Goal: Information Seeking & Learning: Learn about a topic

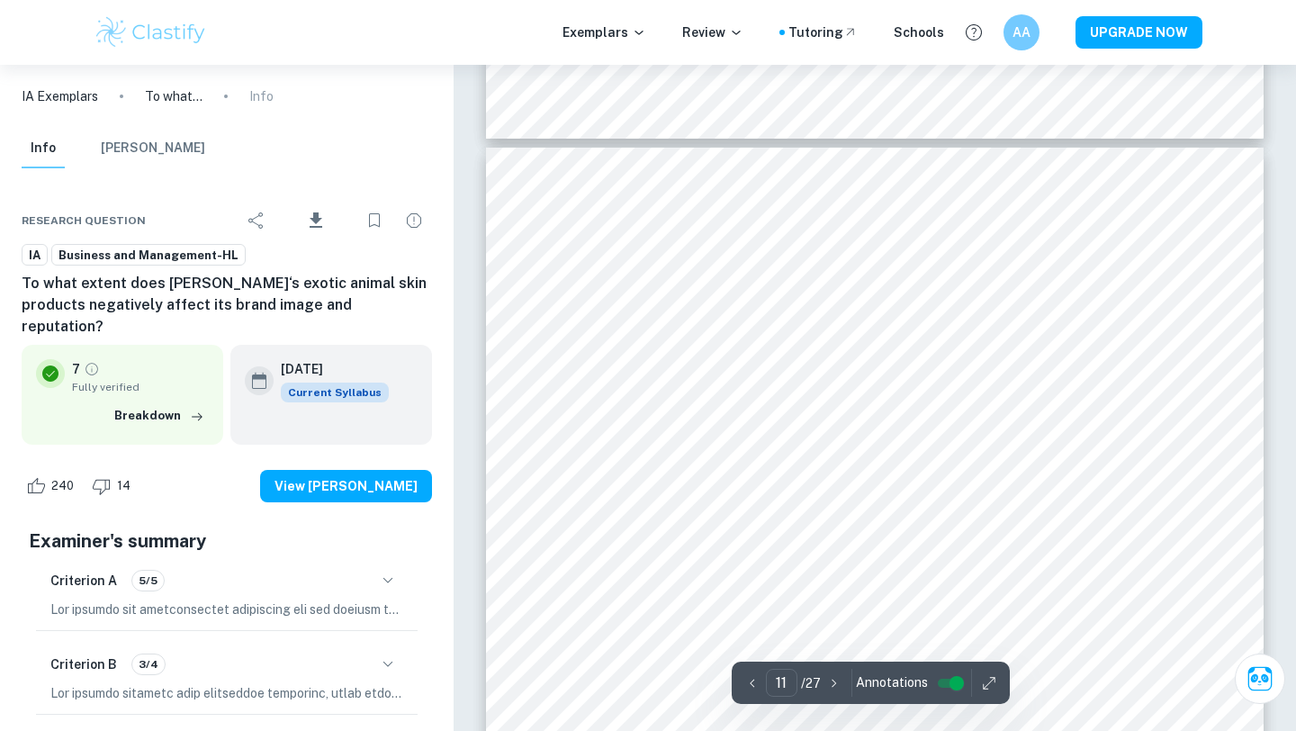
scroll to position [10468, 0]
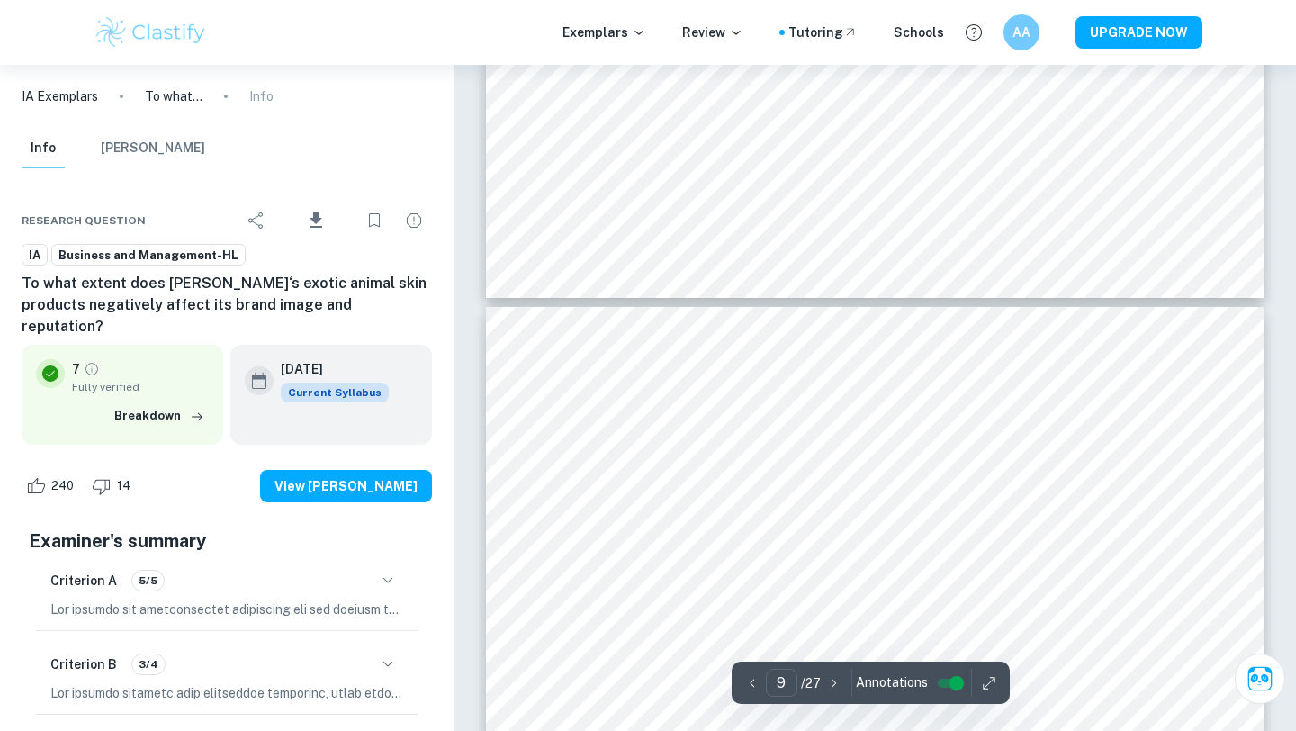
type input "10"
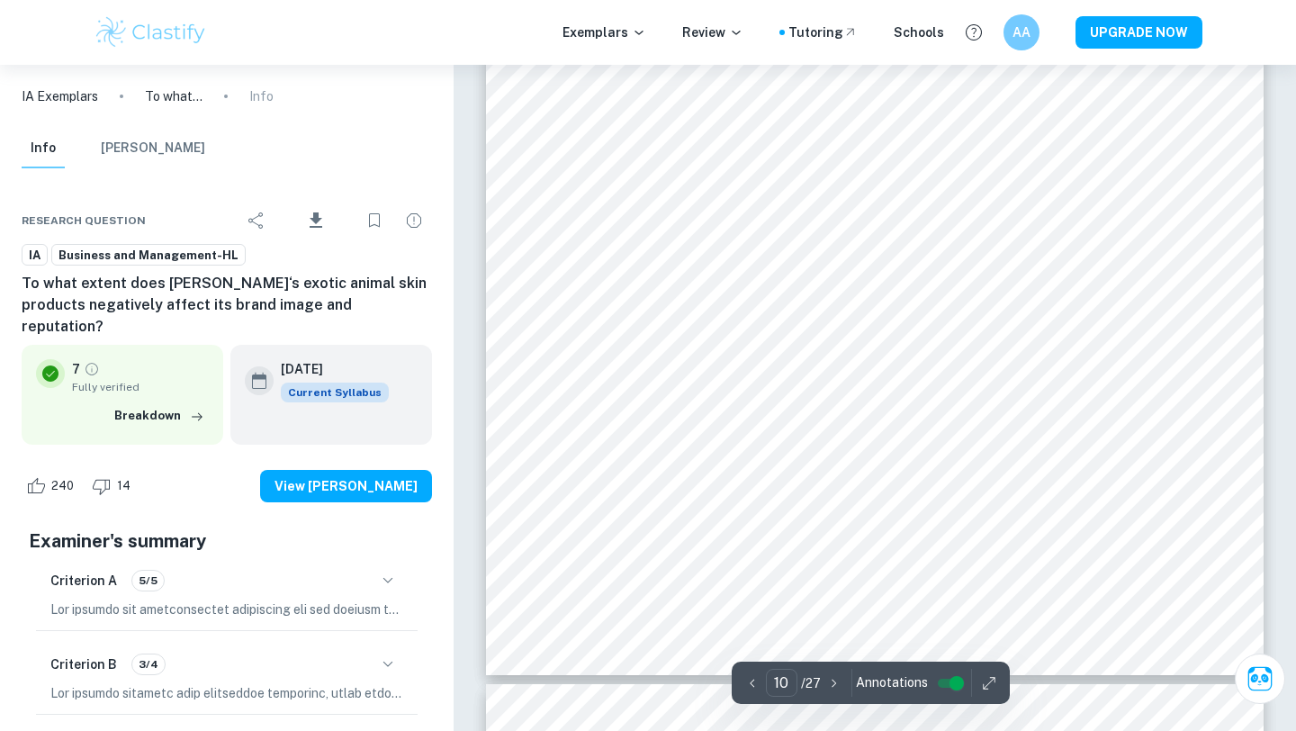
scroll to position [9934, 0]
